Goal: Consume media (video, audio): Consume media (video, audio)

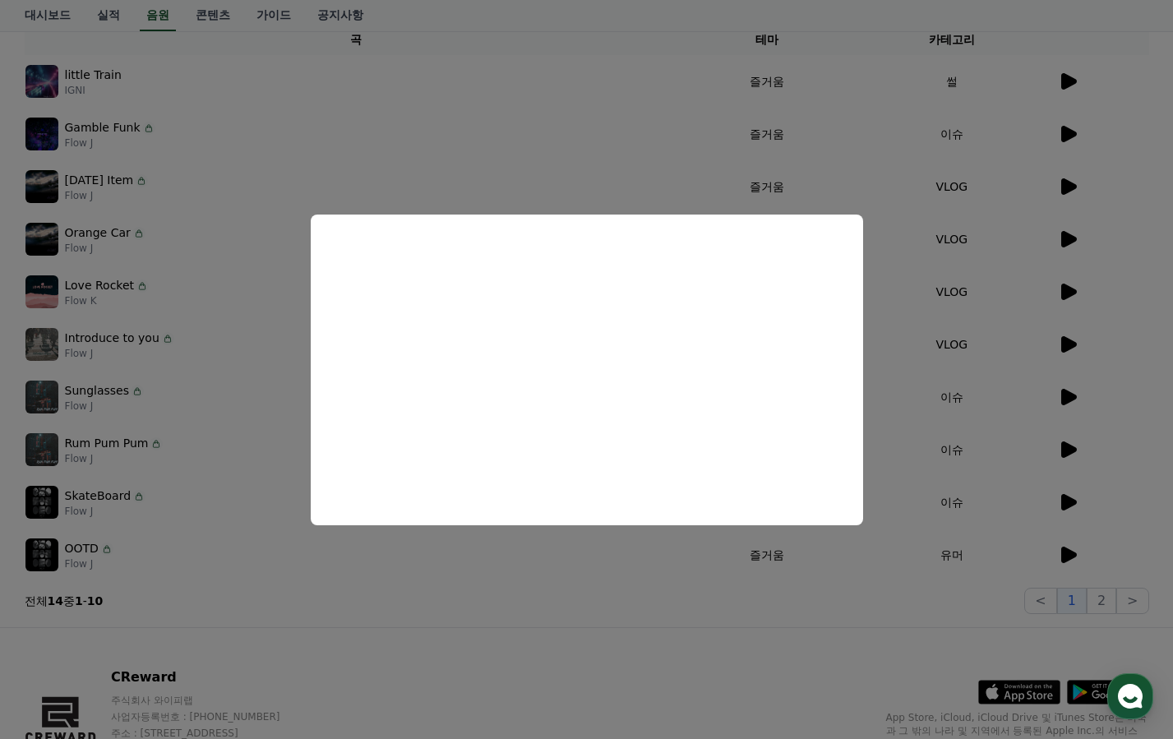
click at [412, 126] on button "close modal" at bounding box center [586, 369] width 1173 height 739
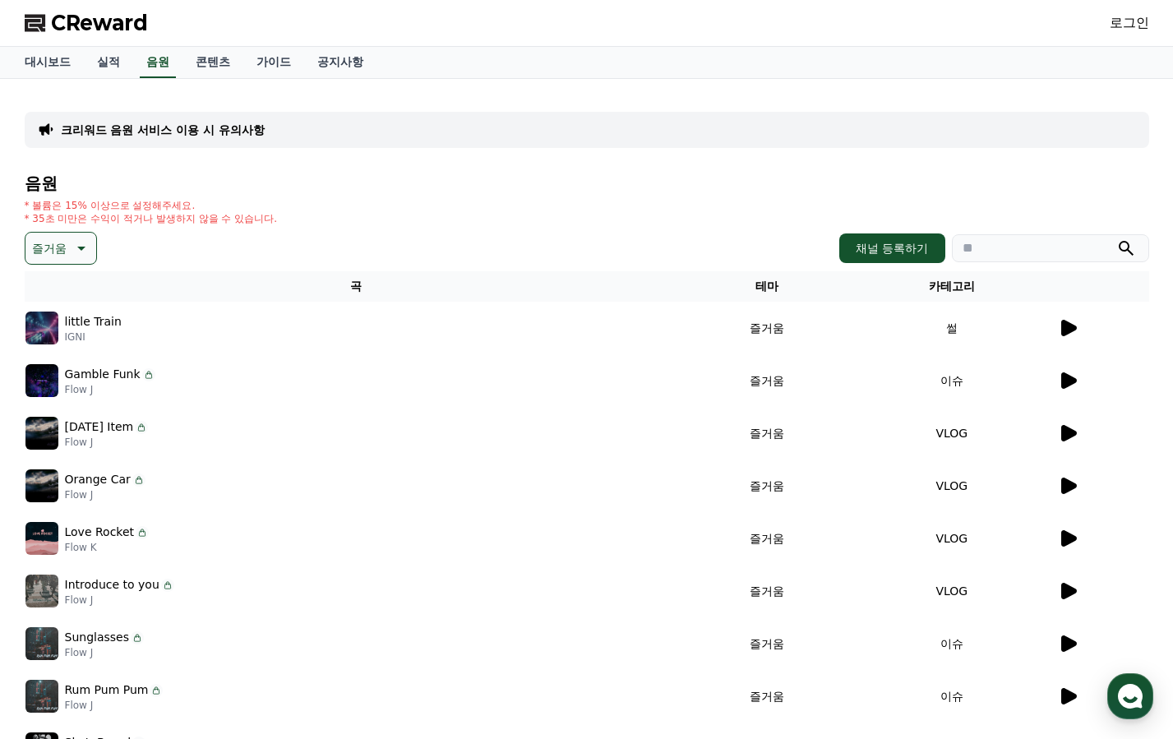
click at [85, 249] on icon at bounding box center [80, 248] width 20 height 20
click at [48, 419] on button "어두운" at bounding box center [51, 420] width 48 height 36
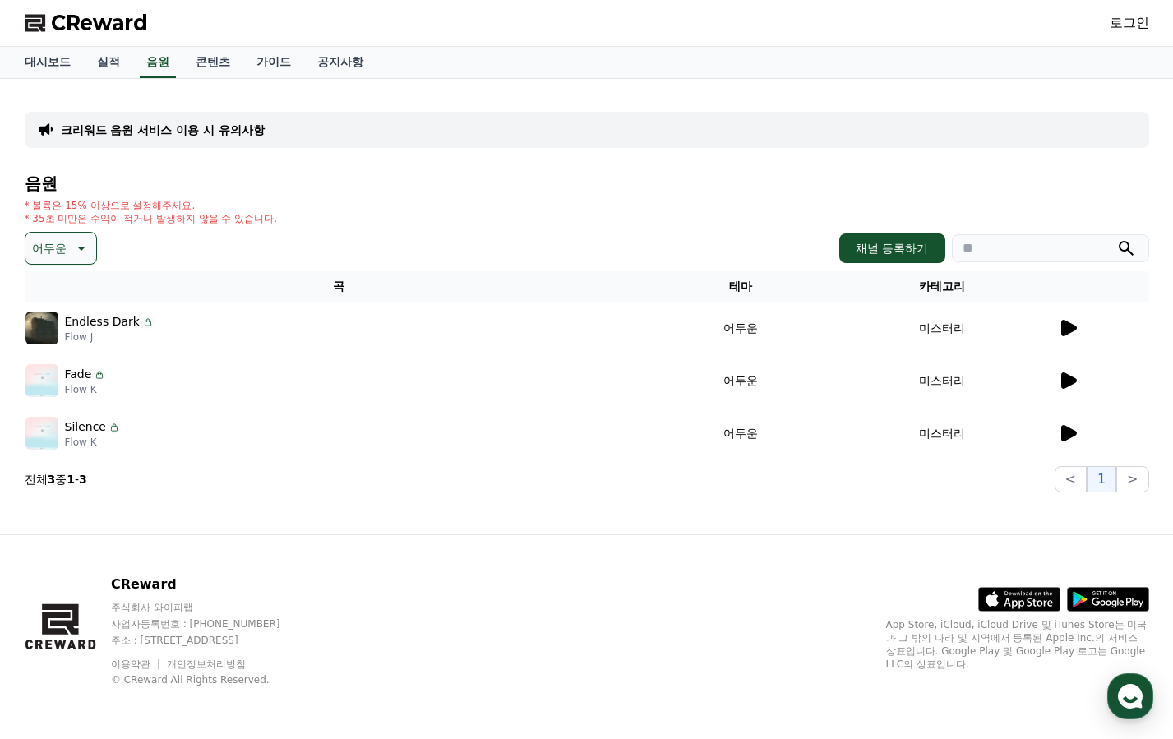
click at [1068, 371] on icon at bounding box center [1068, 381] width 20 height 20
